Goal: Task Accomplishment & Management: Manage account settings

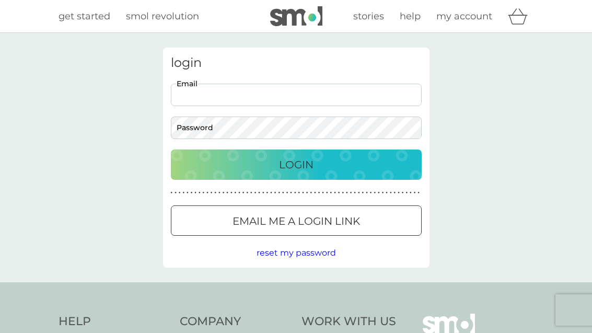
type input "[EMAIL_ADDRESS][DOMAIN_NAME]"
click at [296, 164] on button "Login" at bounding box center [296, 164] width 251 height 30
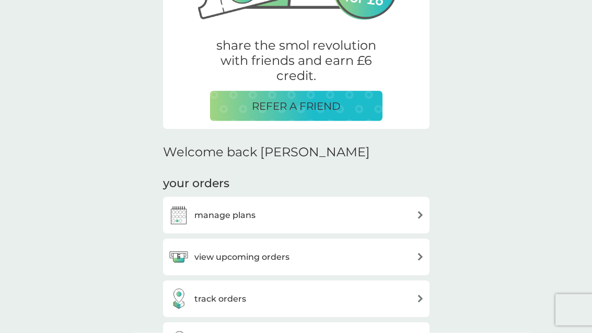
scroll to position [181, 0]
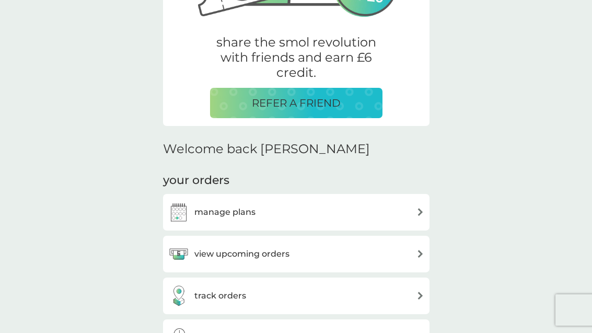
click at [413, 254] on div "view upcoming orders" at bounding box center [296, 253] width 256 height 21
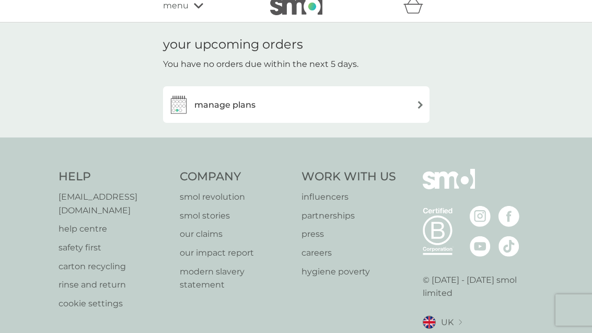
scroll to position [15, 0]
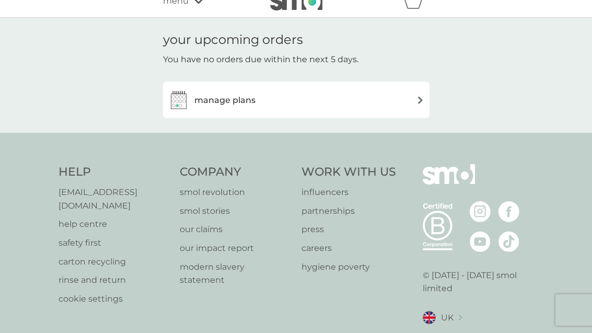
click at [422, 96] on img at bounding box center [420, 100] width 8 height 8
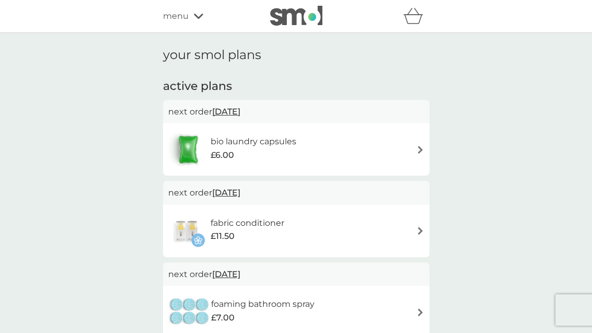
click at [420, 140] on div "bio laundry capsules £6.00" at bounding box center [296, 149] width 256 height 37
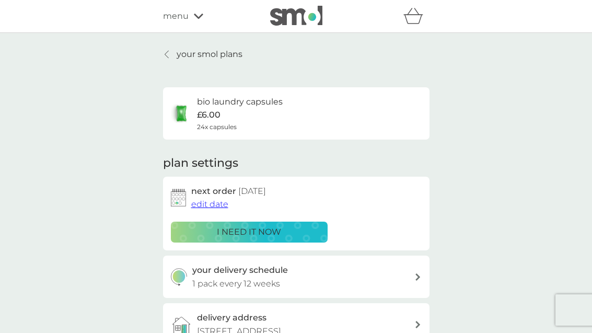
click at [292, 225] on div "i need it now" at bounding box center [249, 232] width 143 height 14
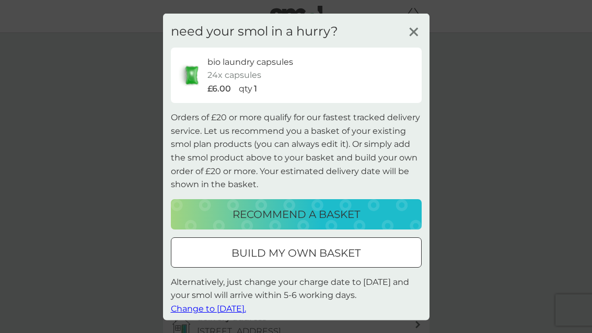
click at [235, 325] on div "need your smol in a hurry? bio laundry capsules 24x capsules £6.00 qty 1 Orders…" at bounding box center [296, 169] width 266 height 312
click at [222, 313] on span "Change to tomorrow." at bounding box center [208, 308] width 75 height 10
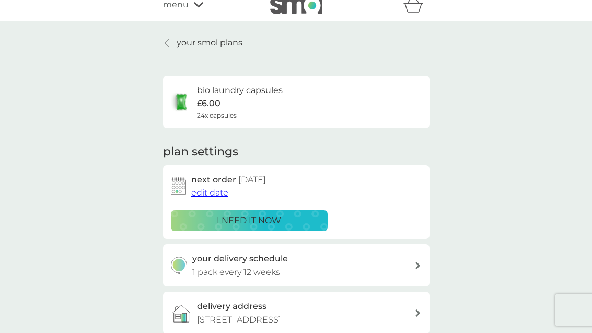
scroll to position [0, 0]
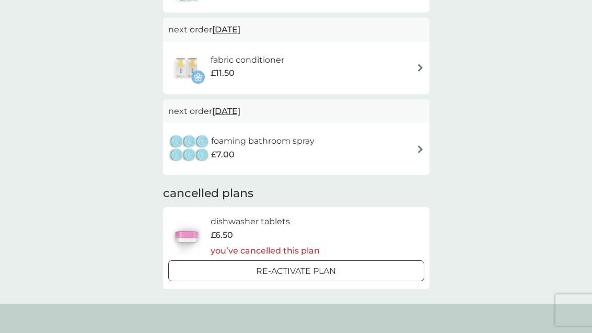
scroll to position [166, 0]
